Goal: Communication & Community: Answer question/provide support

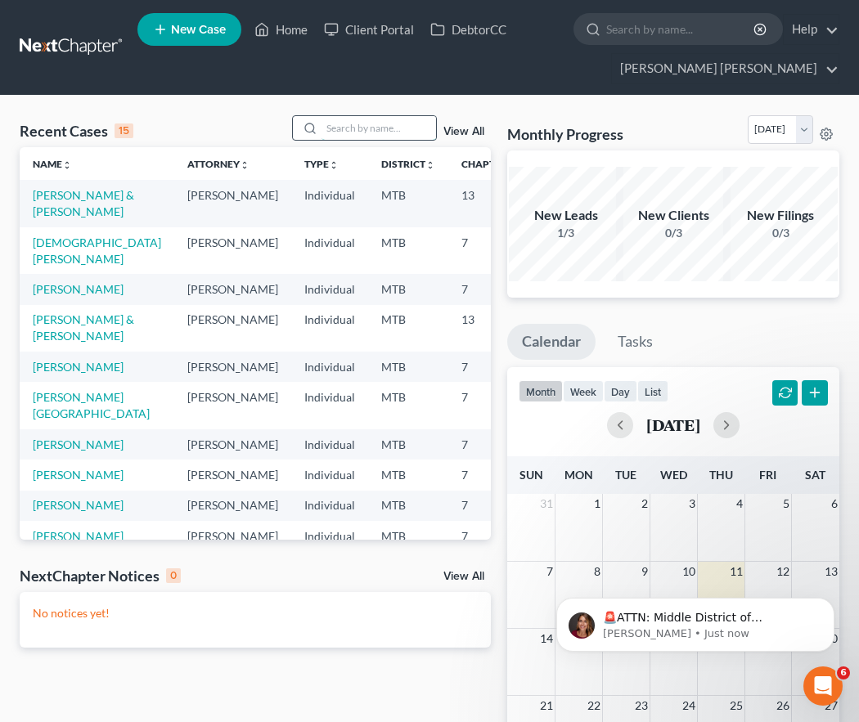
click at [384, 128] on input "search" at bounding box center [379, 128] width 115 height 24
type input "[PERSON_NAME]"
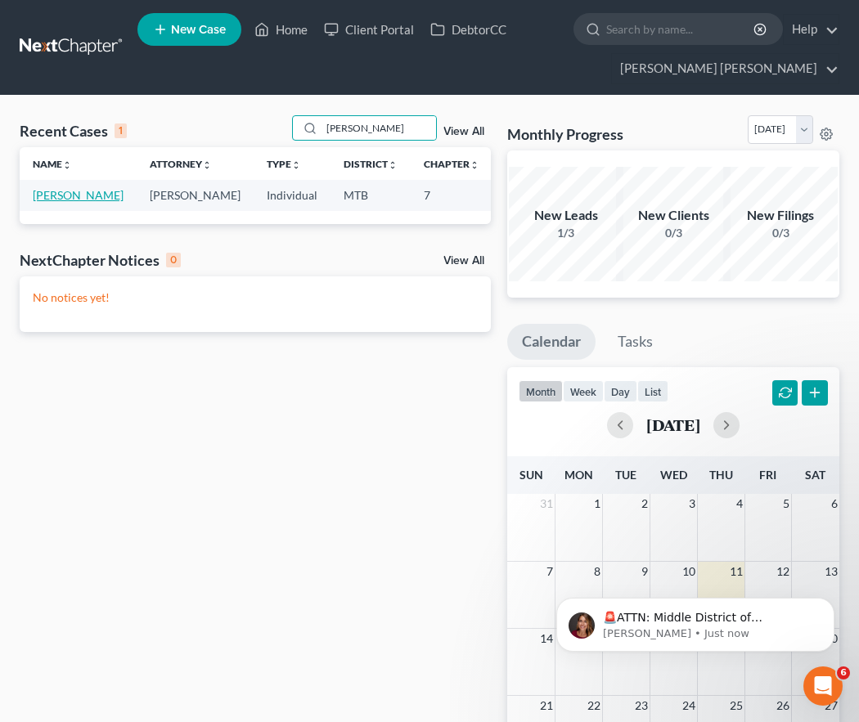
click at [71, 202] on link "[PERSON_NAME]" at bounding box center [78, 195] width 91 height 14
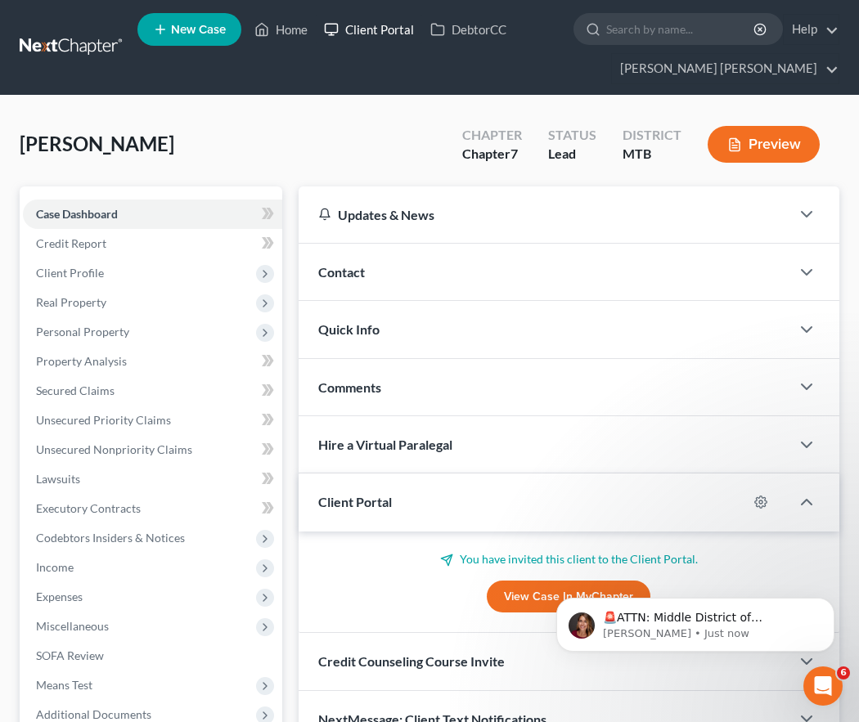
click at [359, 36] on link "Client Portal" at bounding box center [369, 29] width 106 height 29
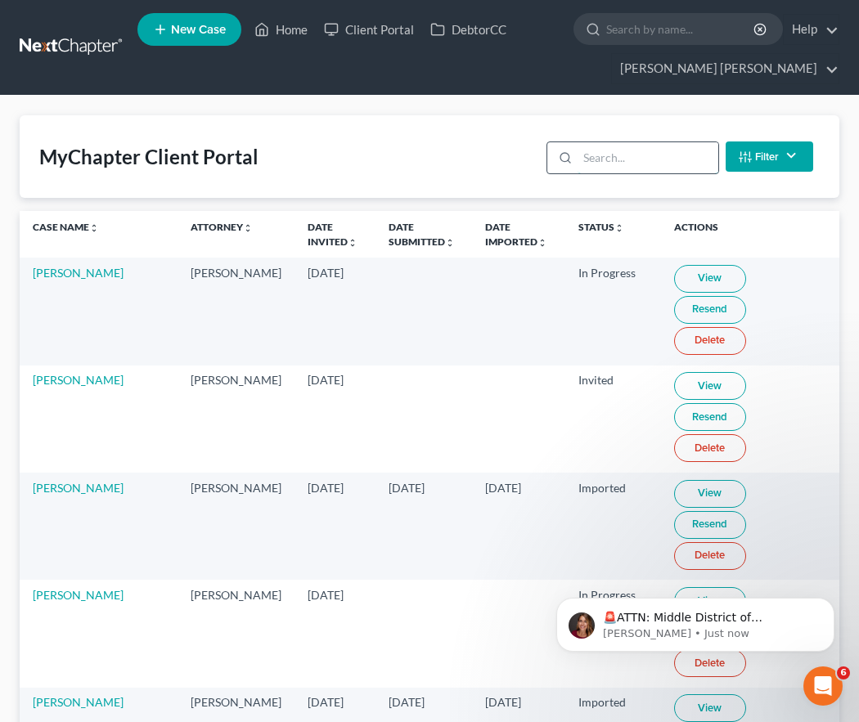
click at [612, 152] on input "search" at bounding box center [648, 157] width 140 height 31
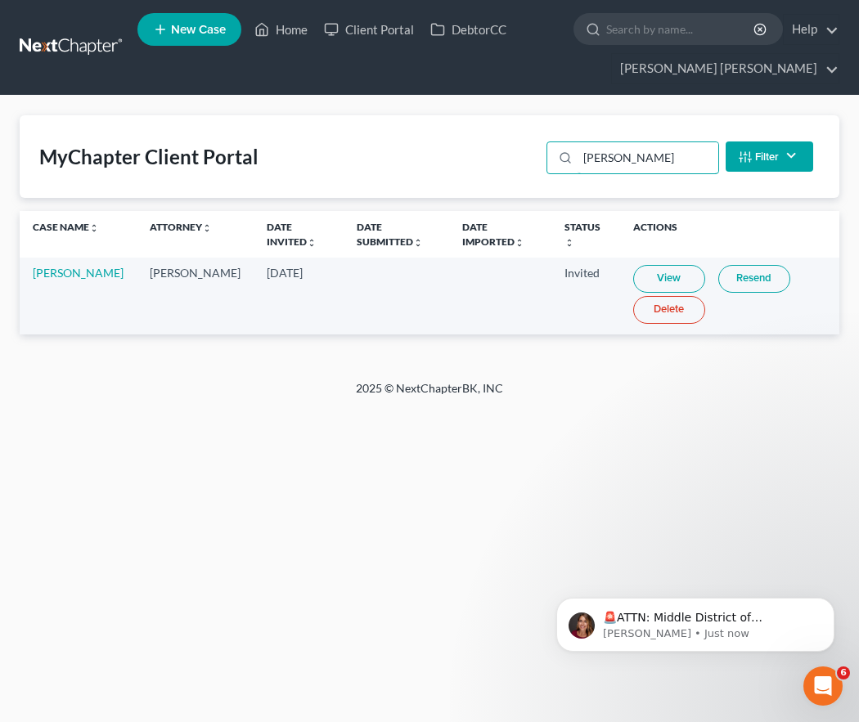
type input "[PERSON_NAME]"
click at [735, 286] on link "Resend" at bounding box center [754, 279] width 72 height 28
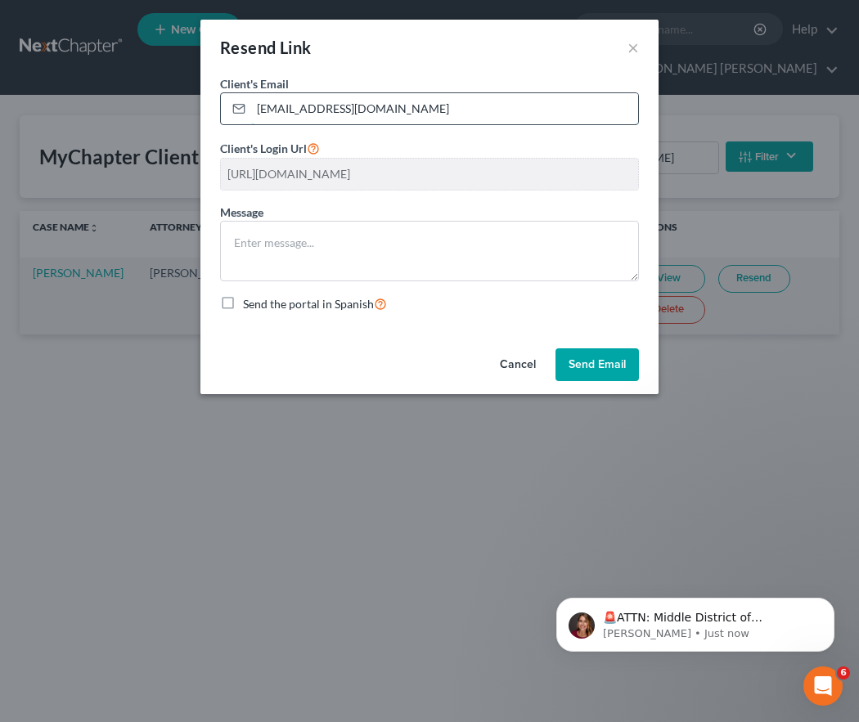
click at [314, 110] on input "[EMAIL_ADDRESS][DOMAIN_NAME]" at bounding box center [444, 108] width 387 height 31
type input "[EMAIL_ADDRESS][DOMAIN_NAME]"
click at [600, 354] on button "Send Email" at bounding box center [596, 365] width 83 height 33
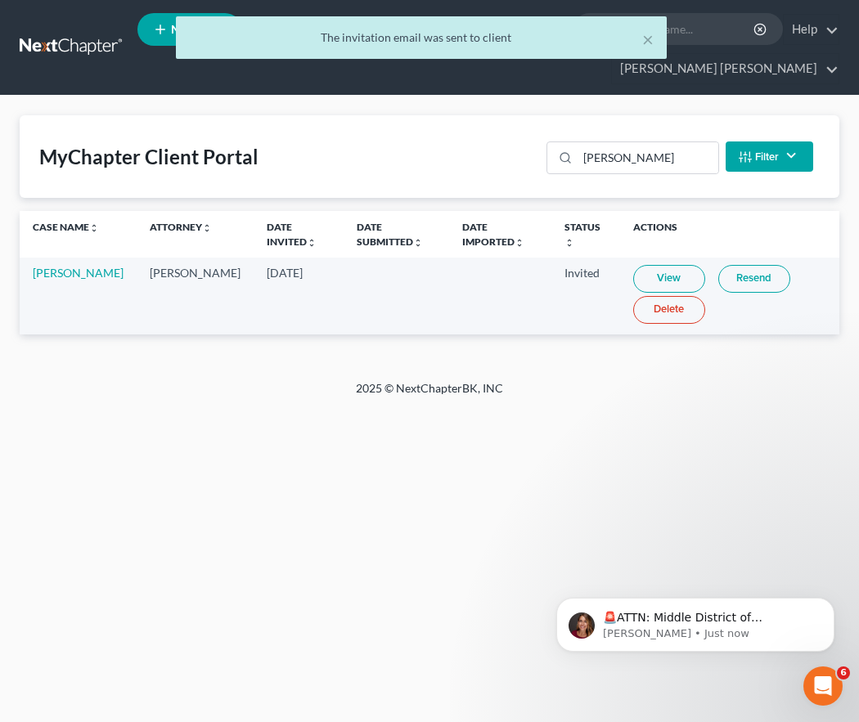
click at [647, 279] on link "View" at bounding box center [669, 279] width 72 height 28
